Goal: Obtain resource: Obtain resource

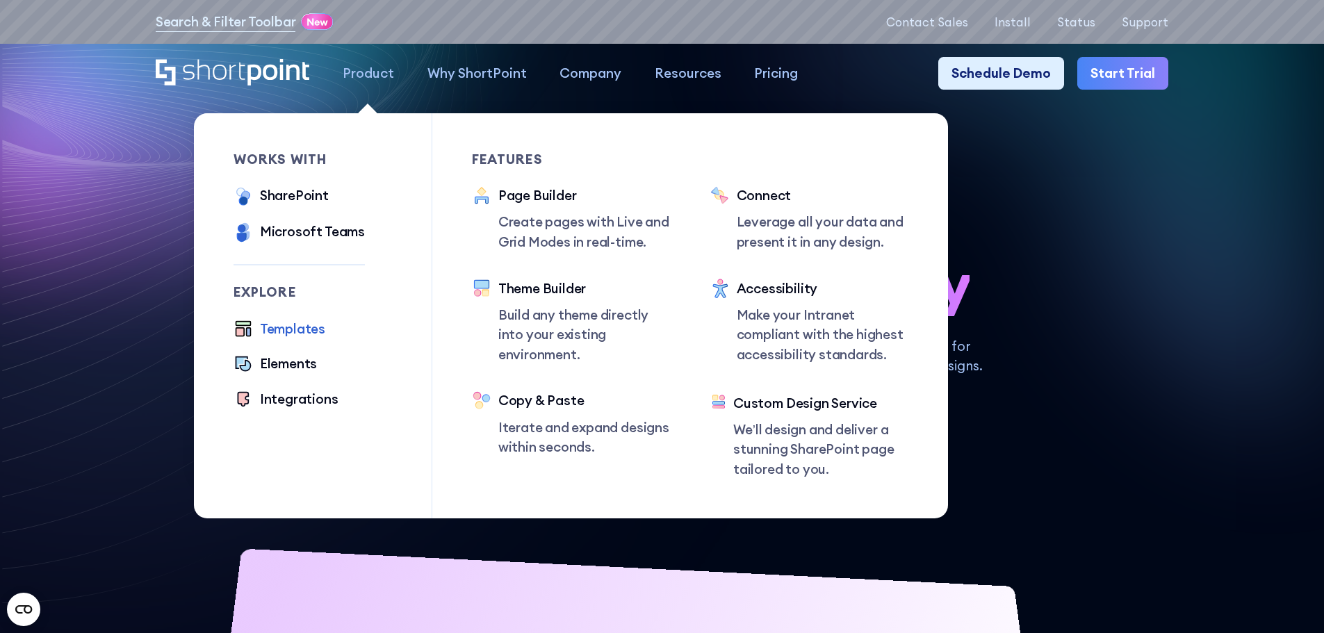
click at [281, 334] on div "Templates" at bounding box center [292, 329] width 65 height 20
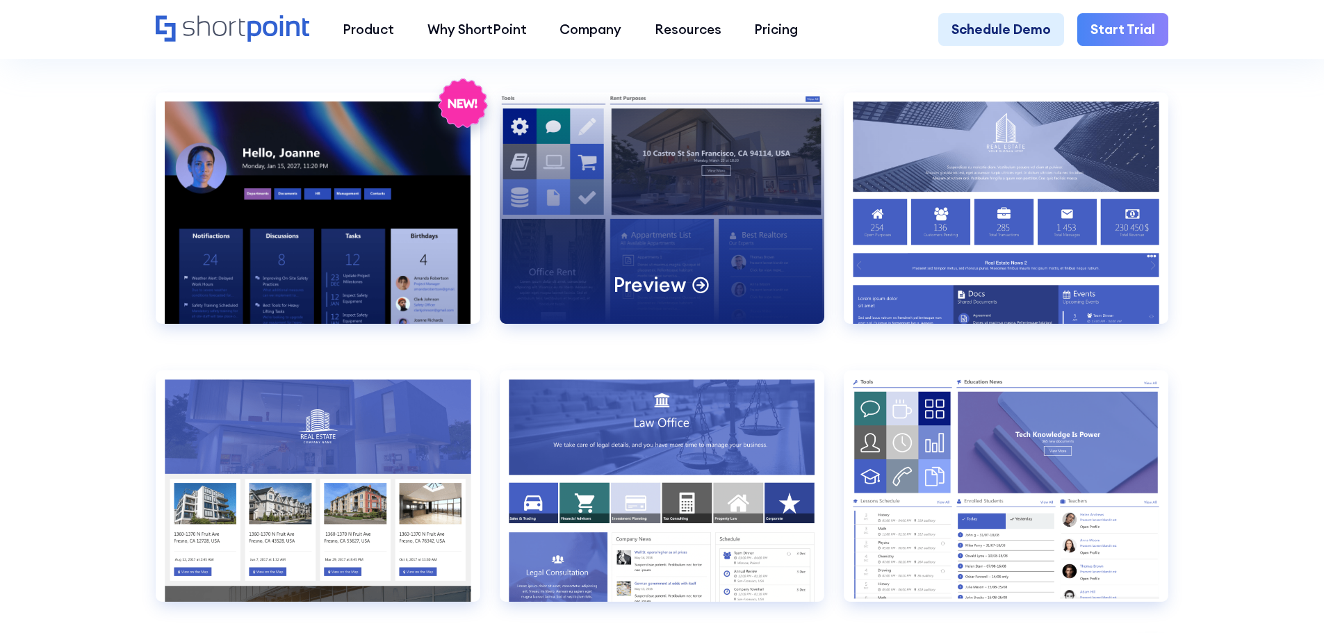
scroll to position [1460, 0]
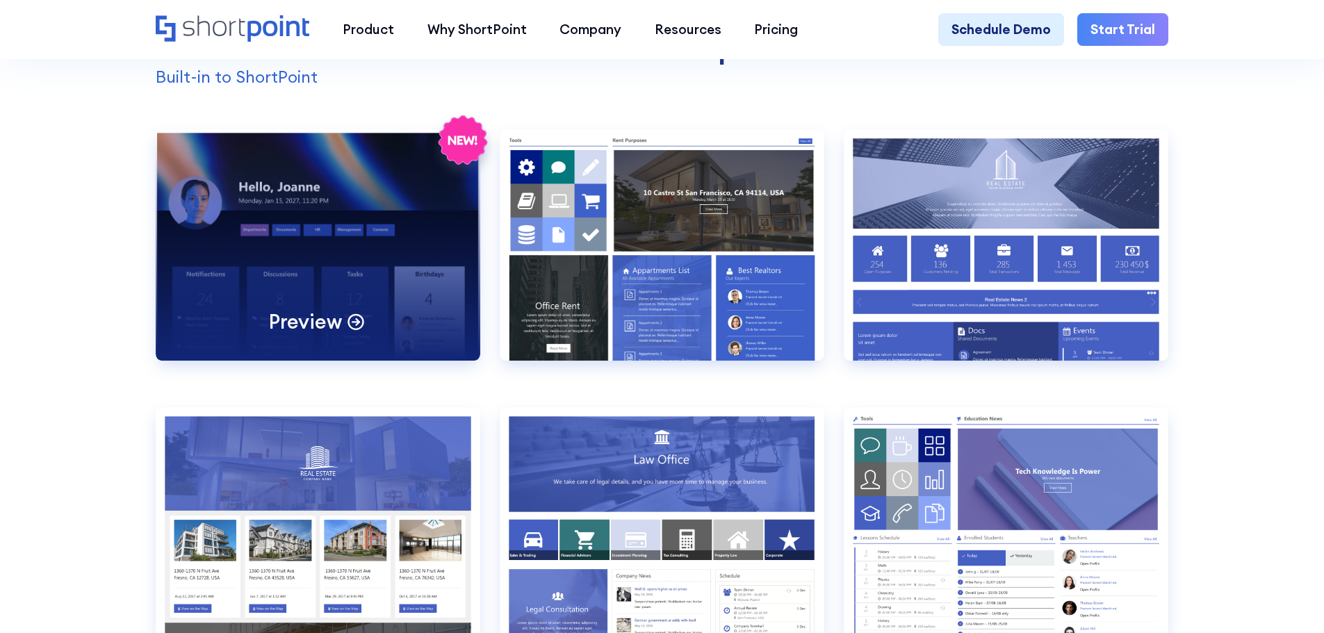
click at [323, 267] on div "Preview" at bounding box center [318, 244] width 325 height 231
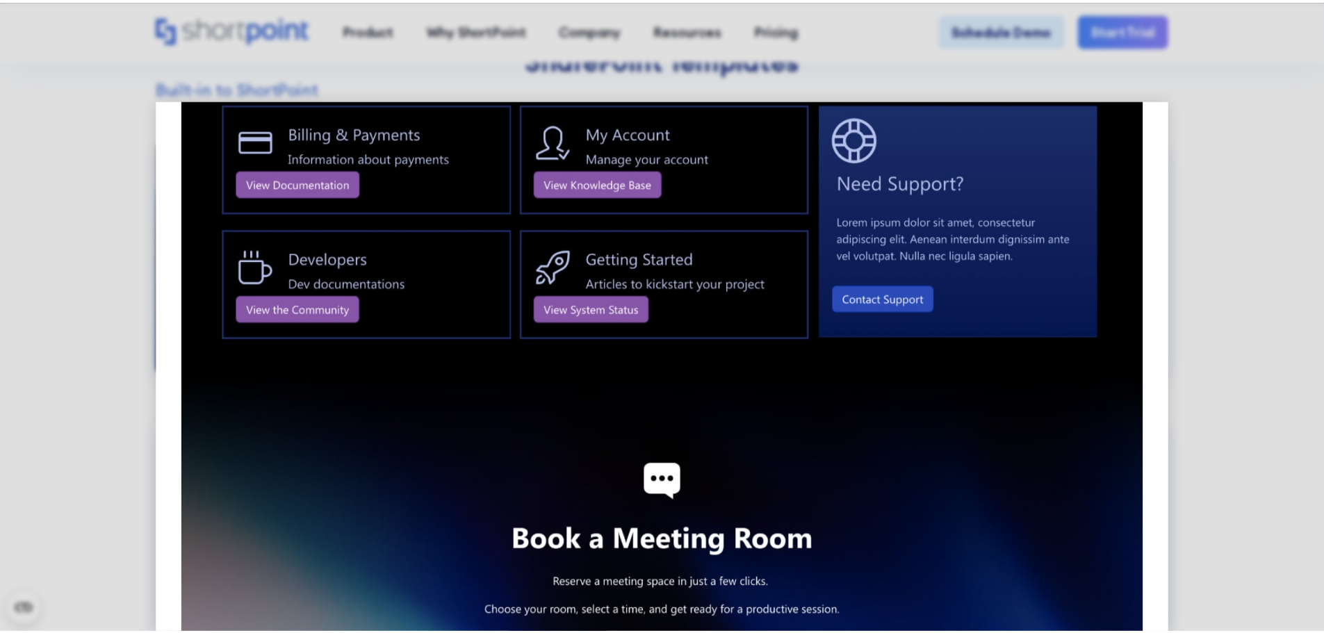
scroll to position [1946, 0]
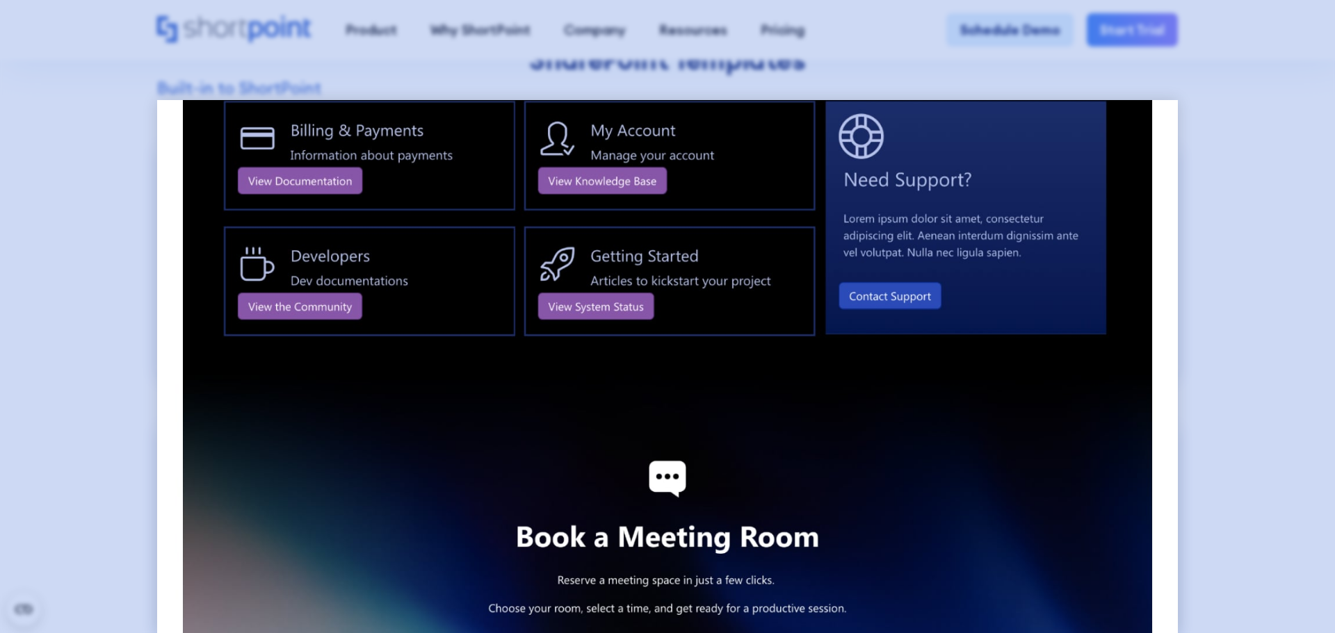
click at [1225, 295] on div at bounding box center [667, 316] width 1335 height 633
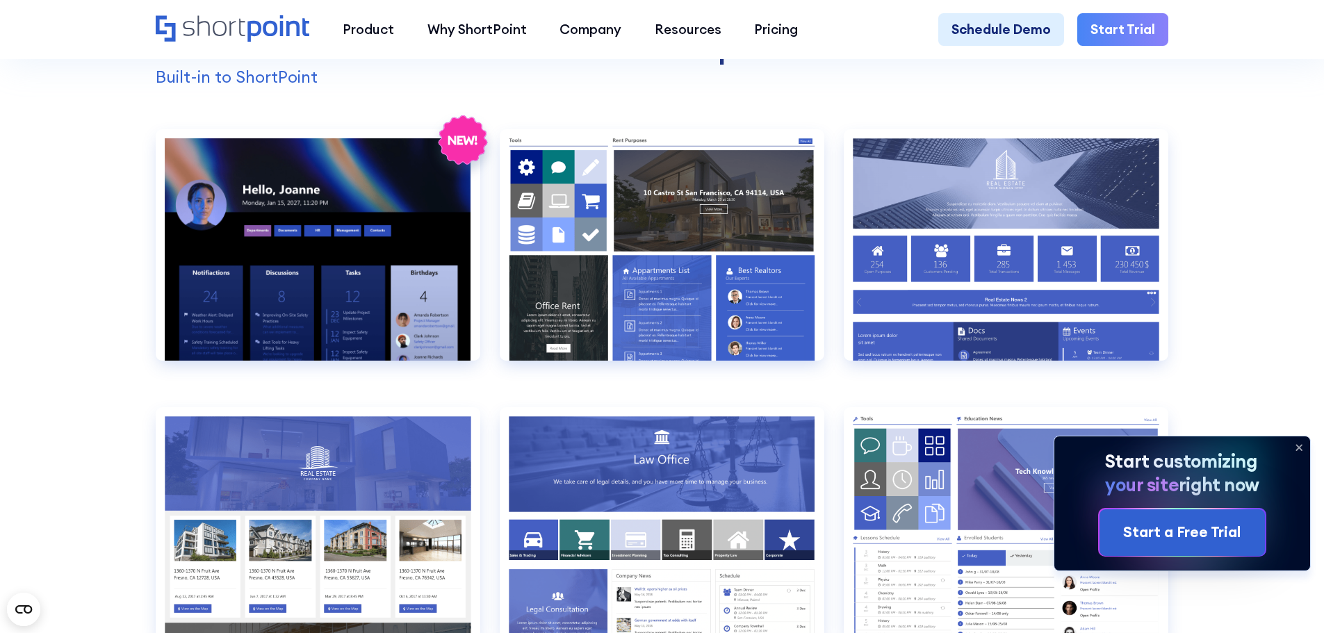
scroll to position [1877, 0]
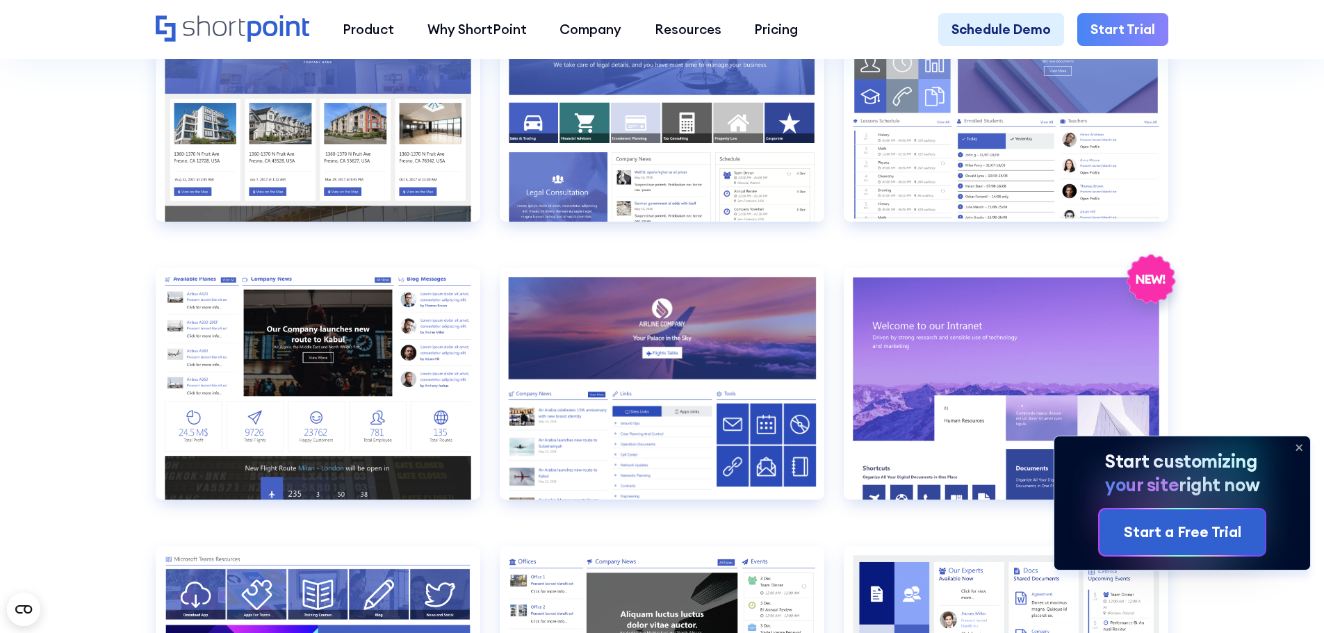
click at [1296, 446] on icon at bounding box center [1299, 448] width 22 height 22
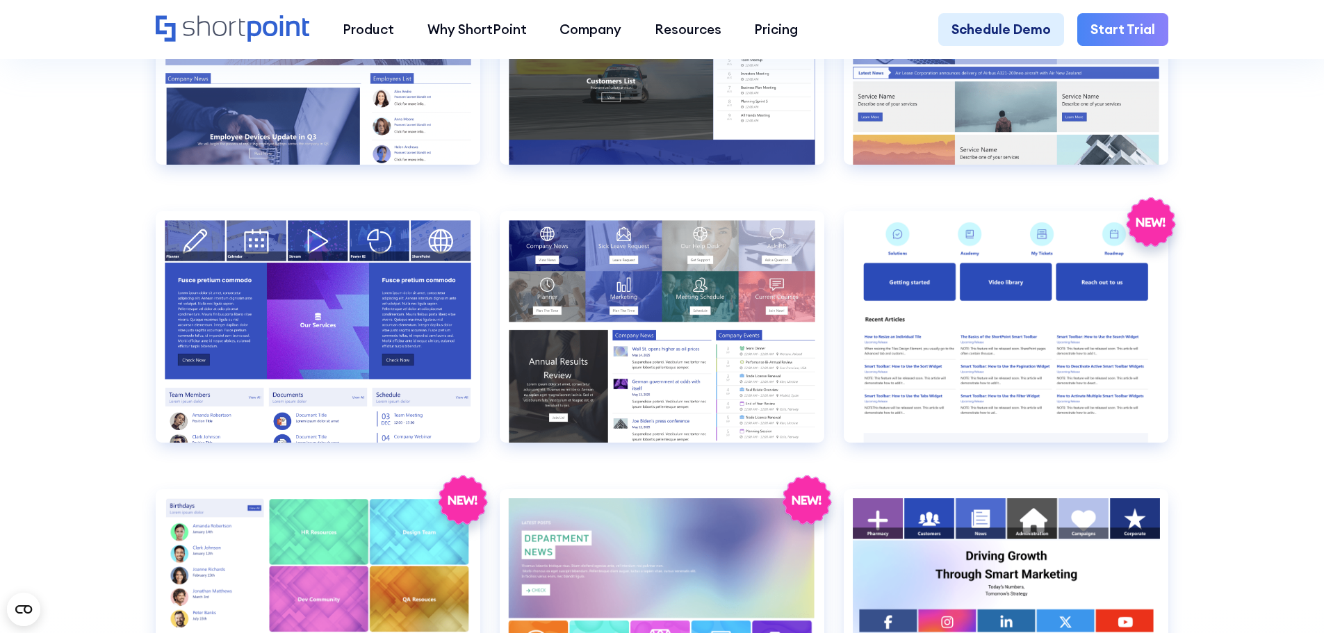
scroll to position [2989, 0]
